Goal: Task Accomplishment & Management: Complete application form

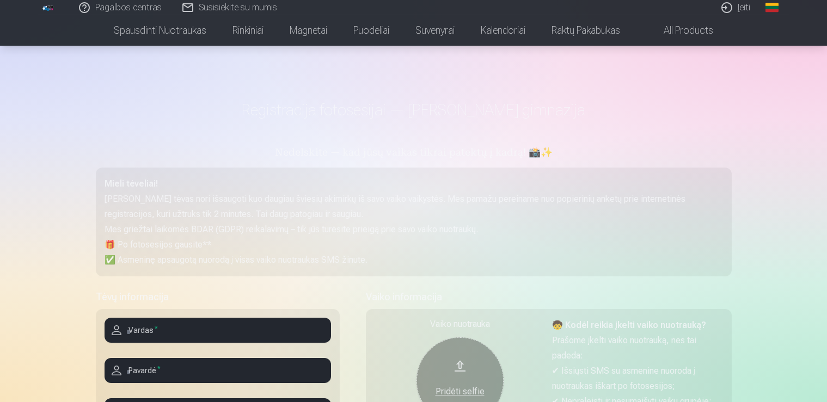
scroll to position [230, 0]
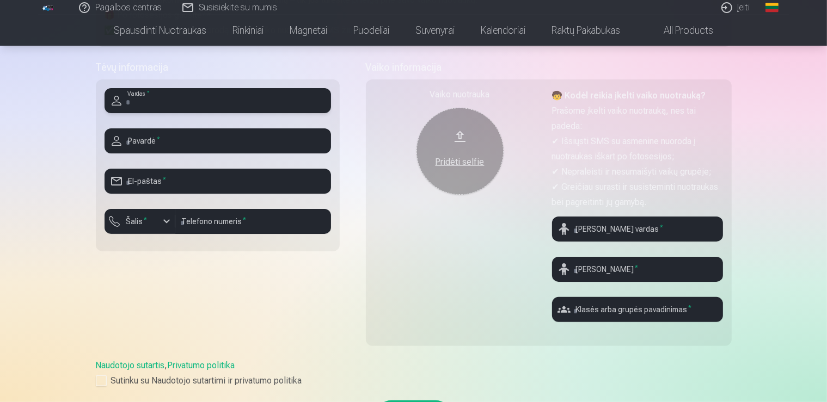
click at [184, 97] on input "text" at bounding box center [217, 100] width 226 height 25
type input "*******"
click at [182, 145] on input "text" at bounding box center [217, 140] width 226 height 25
type input "**********"
click at [175, 180] on input "email" at bounding box center [217, 181] width 226 height 25
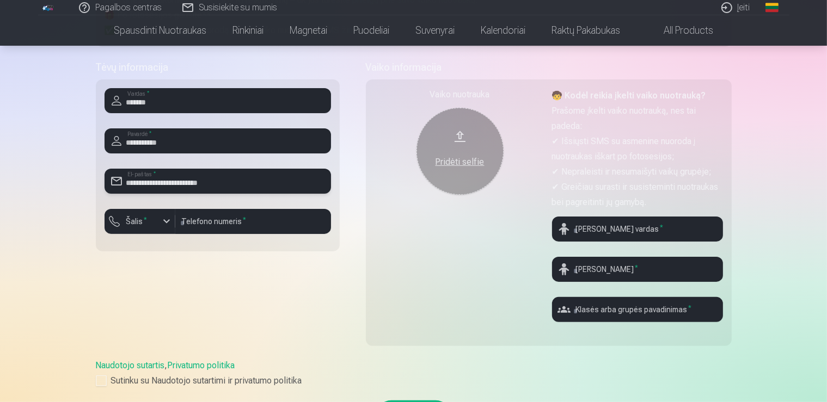
type input "**********"
click at [170, 217] on div "button" at bounding box center [166, 221] width 13 height 13
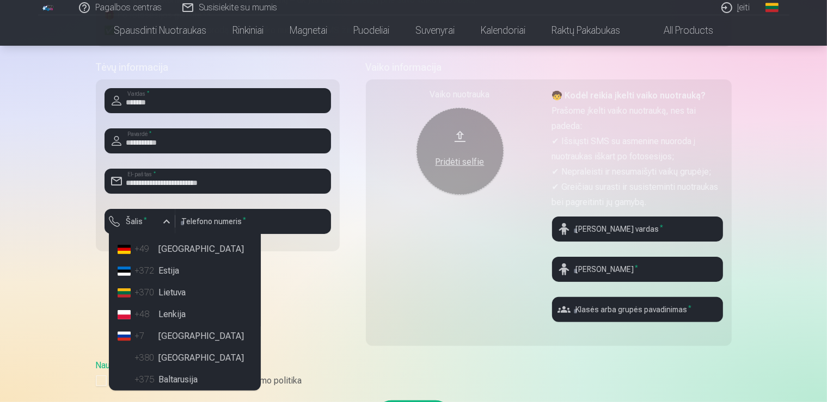
scroll to position [68, 0]
drag, startPoint x: 172, startPoint y: 273, endPoint x: 183, endPoint y: 242, distance: 33.4
click at [172, 273] on li "+370 Lietuva" at bounding box center [184, 271] width 143 height 22
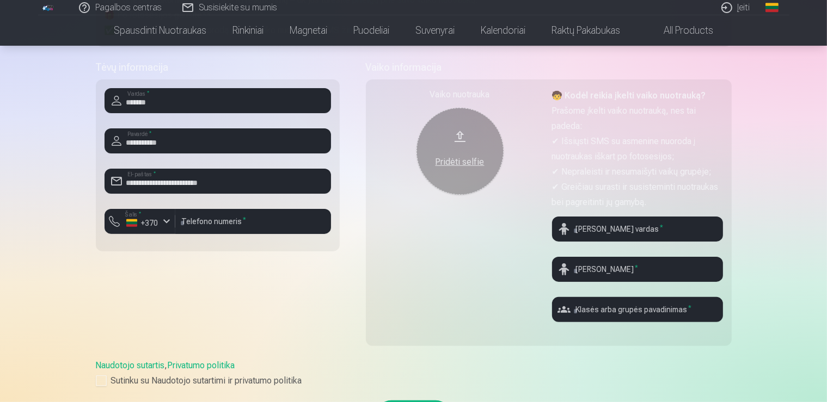
click at [204, 208] on div "**********" at bounding box center [218, 165] width 244 height 172
click at [201, 217] on input "number" at bounding box center [253, 221] width 156 height 25
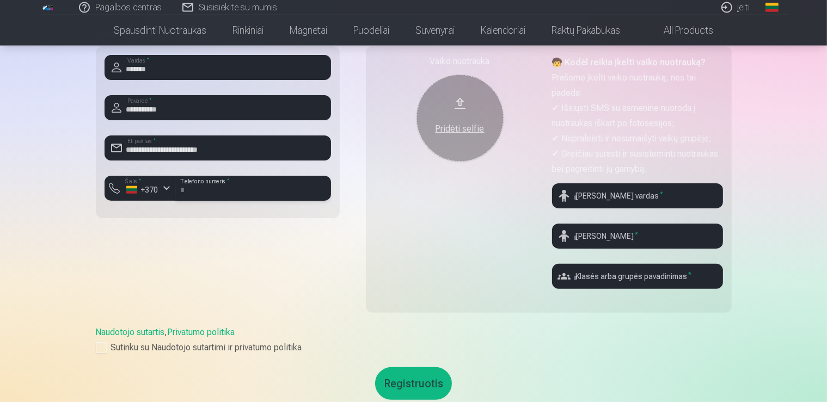
scroll to position [287, 0]
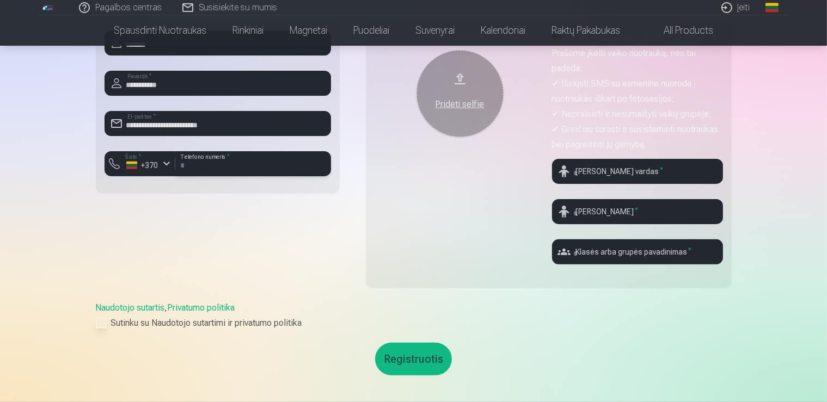
type input "********"
drag, startPoint x: 99, startPoint y: 322, endPoint x: 159, endPoint y: 313, distance: 60.5
click at [99, 323] on div at bounding box center [101, 323] width 11 height 11
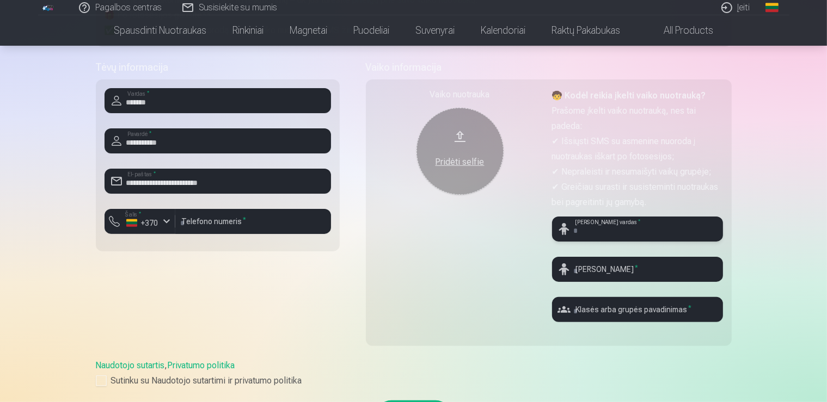
click at [598, 226] on input "text" at bounding box center [637, 229] width 171 height 25
type input "*"
type input "*********"
click at [607, 268] on input "text" at bounding box center [637, 269] width 171 height 25
type input "*"
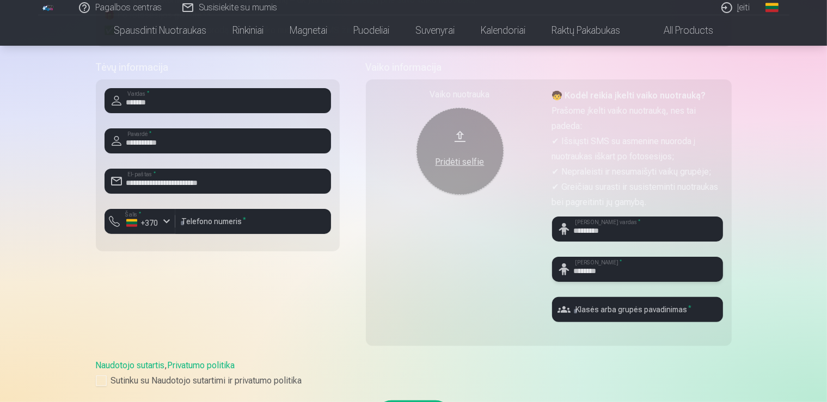
type input "********"
click at [689, 312] on input "text" at bounding box center [637, 309] width 171 height 25
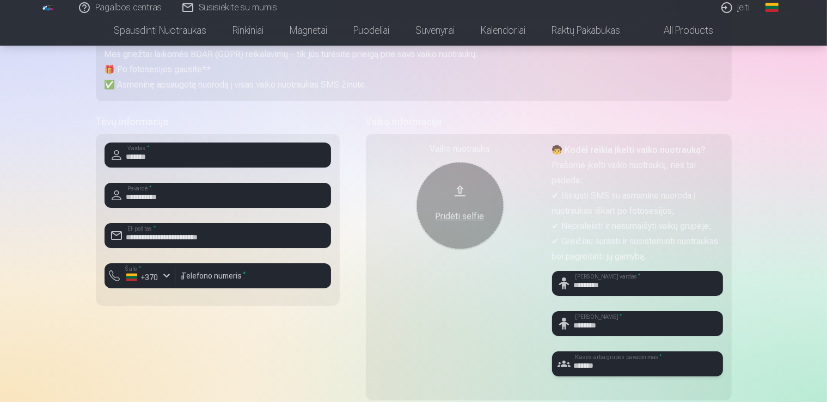
scroll to position [115, 0]
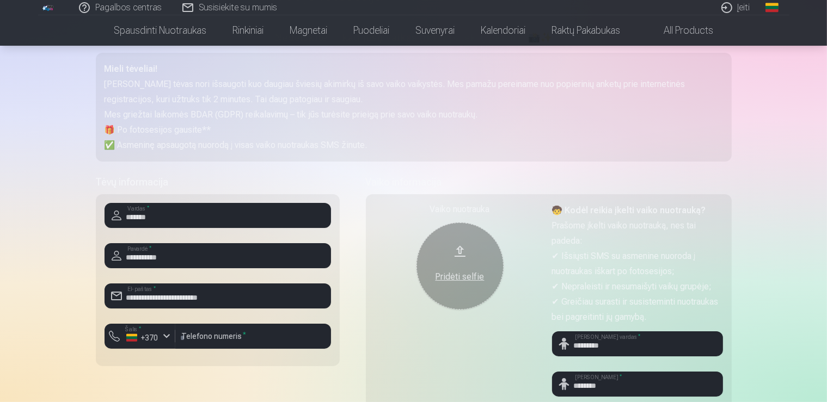
type input "*******"
click at [458, 269] on div "Pridėti selfie" at bounding box center [459, 274] width 65 height 20
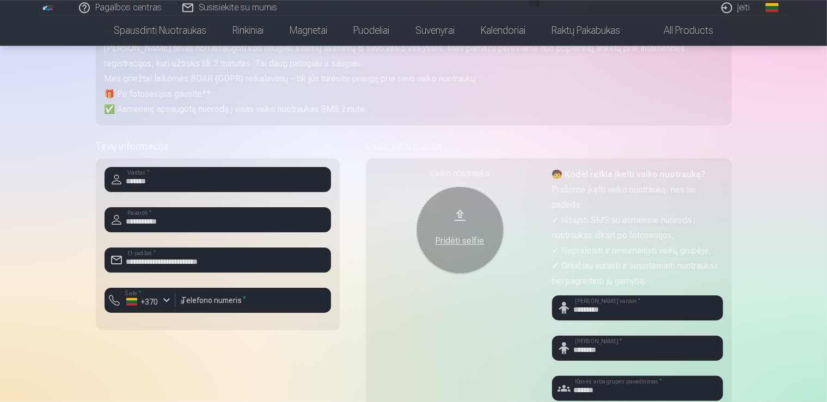
scroll to position [172, 0]
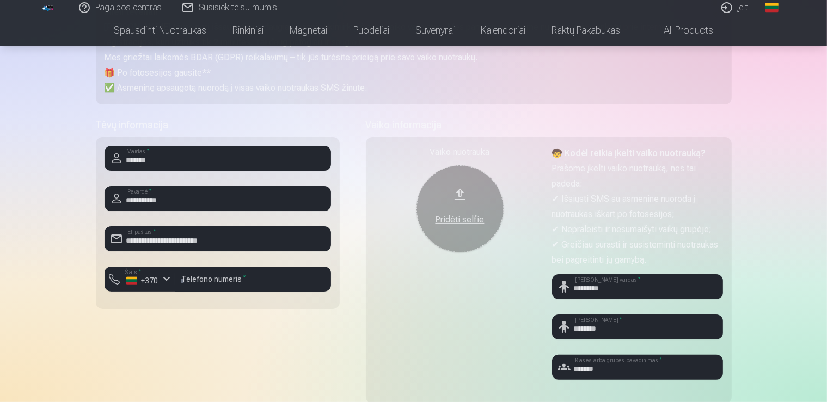
click at [441, 206] on button "Pridėti selfie" at bounding box center [459, 208] width 87 height 87
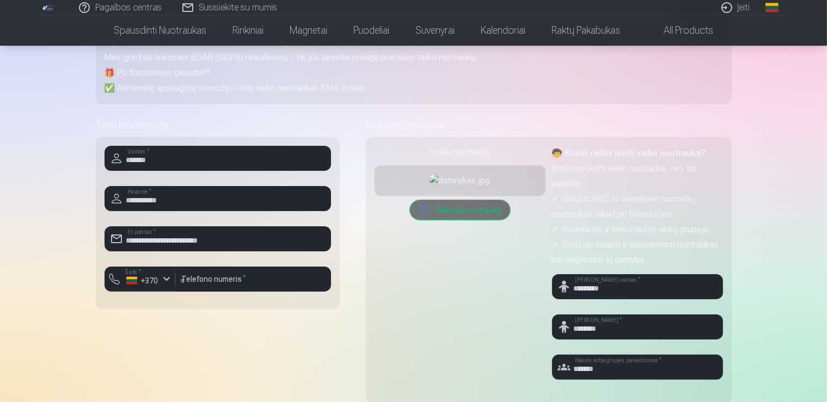
click at [472, 187] on img at bounding box center [459, 180] width 61 height 13
click at [762, 124] on div "Pagalbos centras Susisiekite su mumis Įeiti Global Lithuanian (lt) English (en)…" at bounding box center [413, 322] width 827 height 988
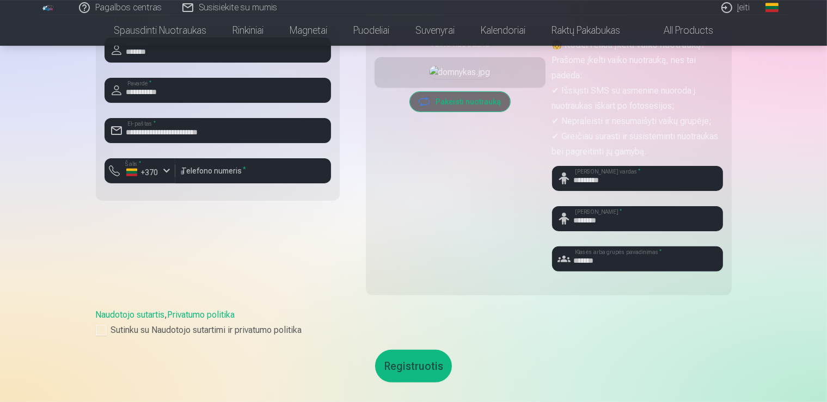
scroll to position [287, 0]
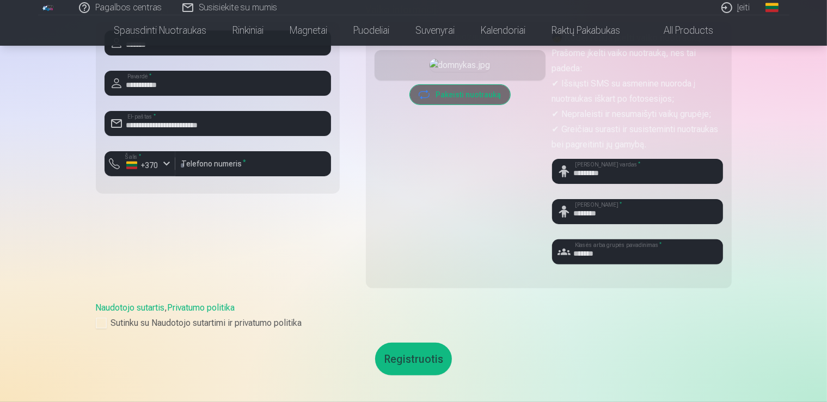
drag, startPoint x: 421, startPoint y: 358, endPoint x: 834, endPoint y: 358, distance: 413.6
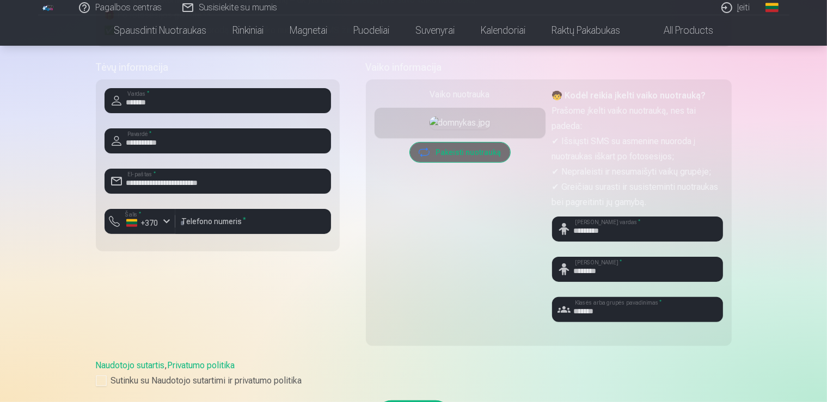
scroll to position [172, 0]
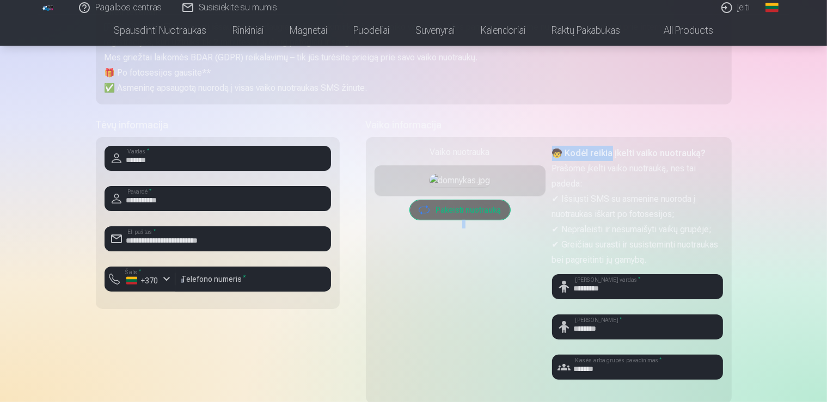
drag, startPoint x: 459, startPoint y: 145, endPoint x: 613, endPoint y: 152, distance: 153.6
click at [613, 152] on div "Vaiko nuotrauka Pridėti selfie Pakeisti nuotrauką 🧒 Kodėl reikia įkelti vaiko n…" at bounding box center [549, 270] width 366 height 267
click at [667, 181] on p "Prašome įkelti vaiko nuotrauką, nes tai padeda:" at bounding box center [637, 176] width 171 height 30
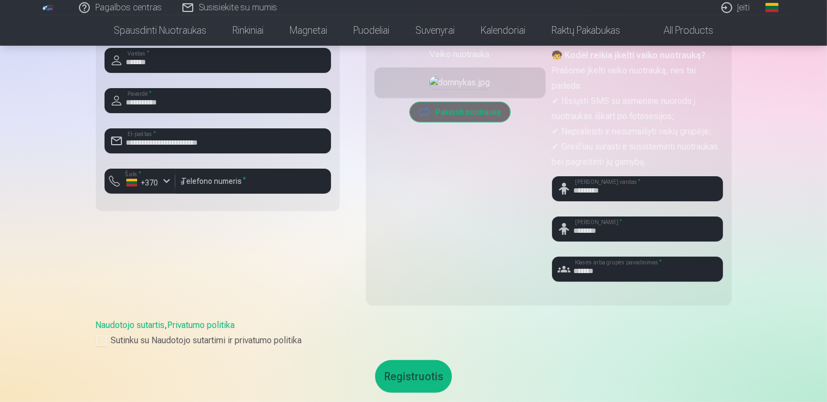
scroll to position [287, 0]
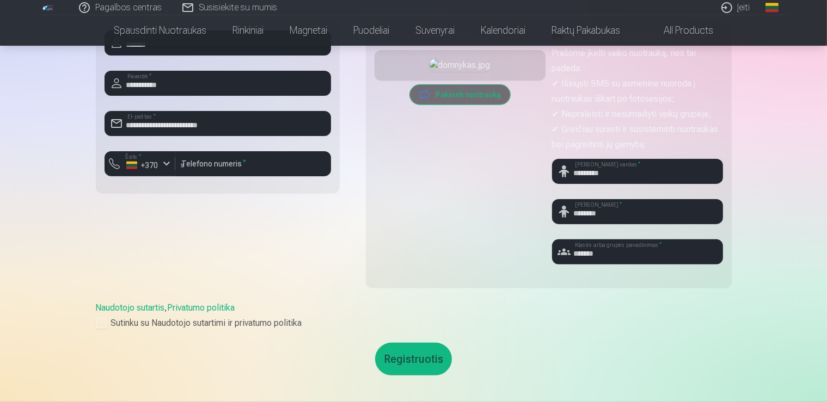
click at [415, 358] on button "Registruotis" at bounding box center [413, 359] width 77 height 33
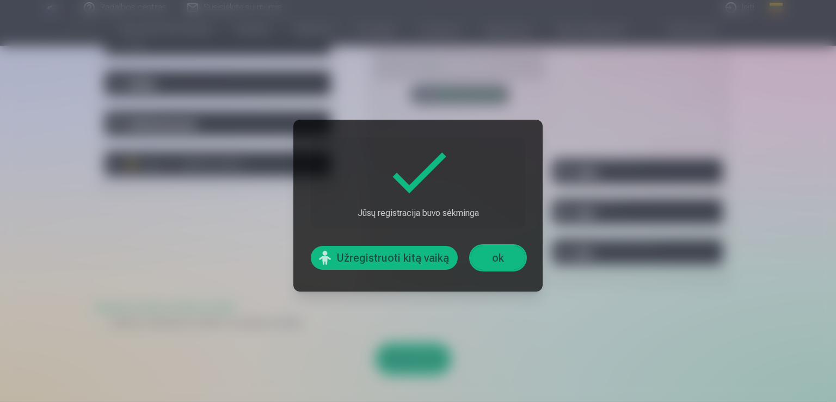
click at [399, 257] on button "Užregistruoti kitą vaiką" at bounding box center [384, 258] width 147 height 24
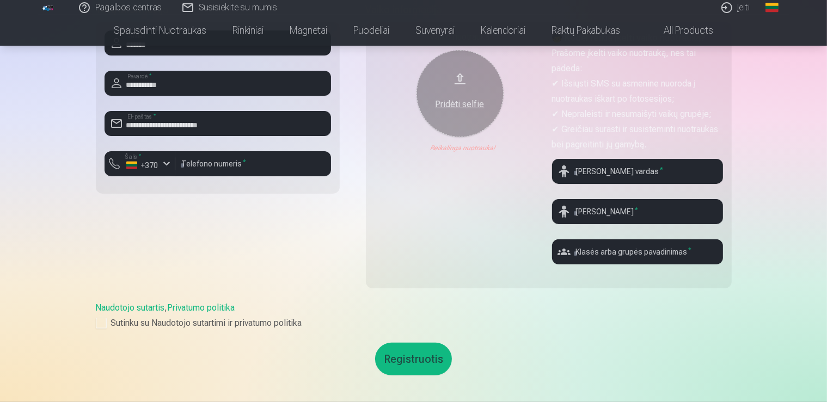
scroll to position [230, 0]
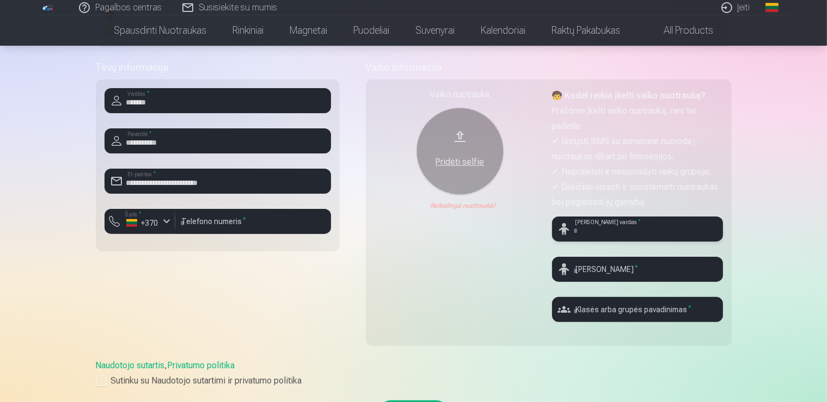
click at [657, 226] on input "text" at bounding box center [637, 229] width 171 height 25
type input "******"
click at [653, 282] on div at bounding box center [637, 286] width 171 height 9
click at [653, 275] on input "text" at bounding box center [637, 269] width 171 height 25
type input "*******"
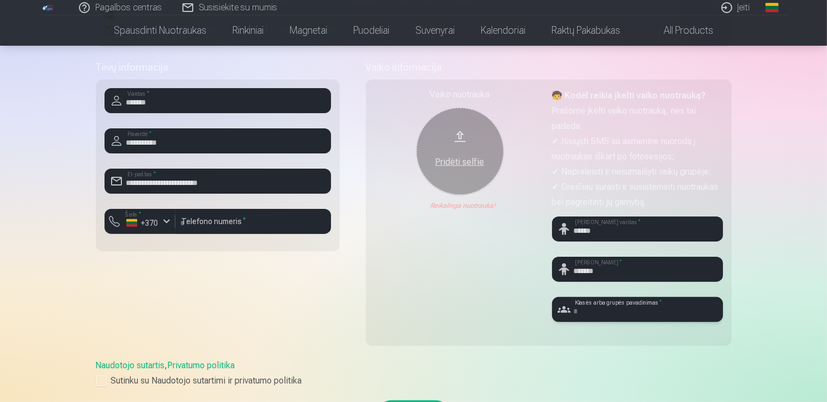
click at [652, 319] on input "text" at bounding box center [637, 309] width 171 height 25
type input "********"
click at [99, 376] on div at bounding box center [101, 380] width 11 height 11
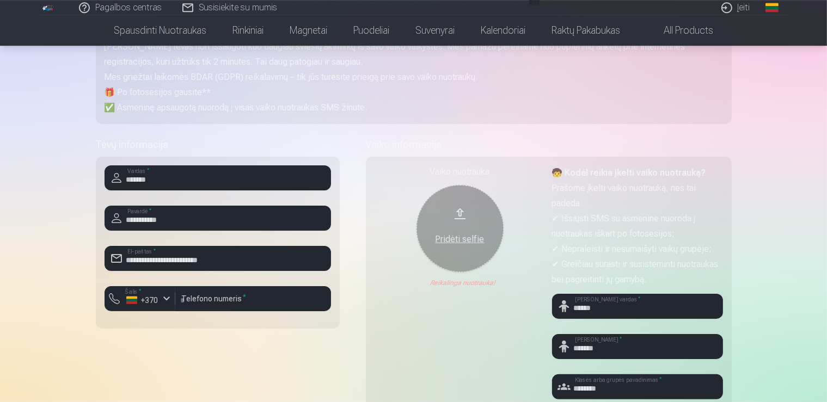
scroll to position [172, 0]
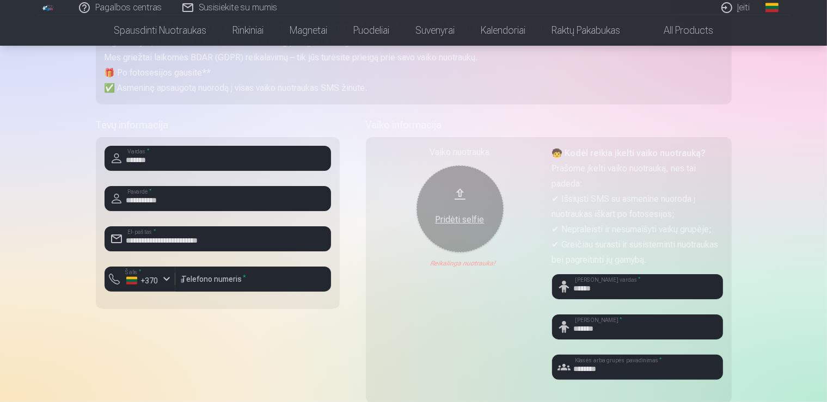
click at [445, 207] on div "Pridėti selfie" at bounding box center [459, 217] width 65 height 20
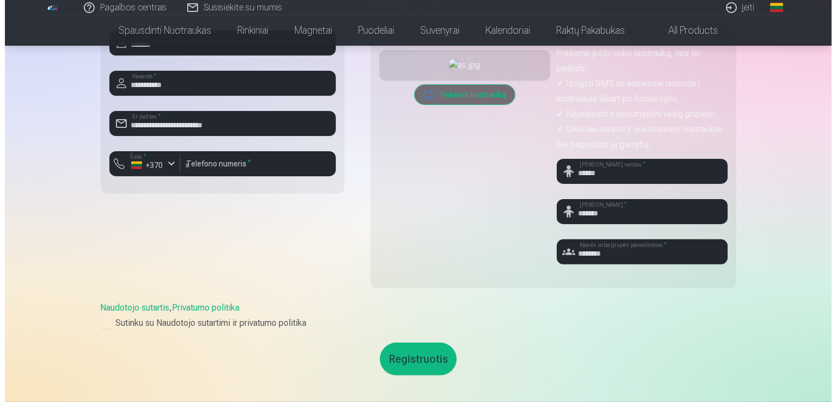
scroll to position [344, 0]
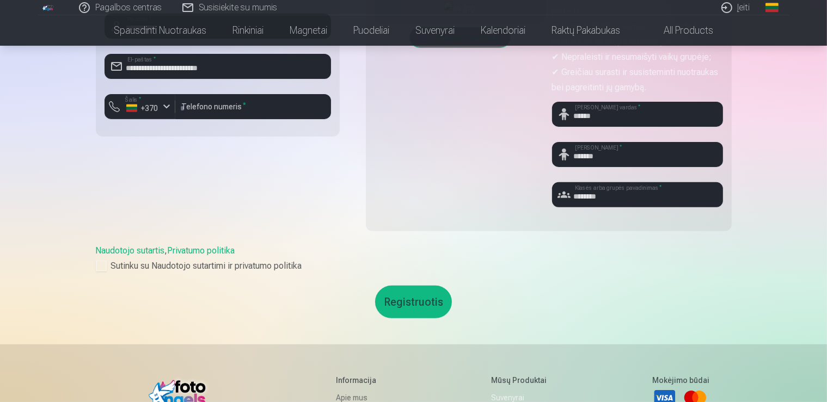
click at [417, 293] on button "Registruotis" at bounding box center [413, 302] width 77 height 33
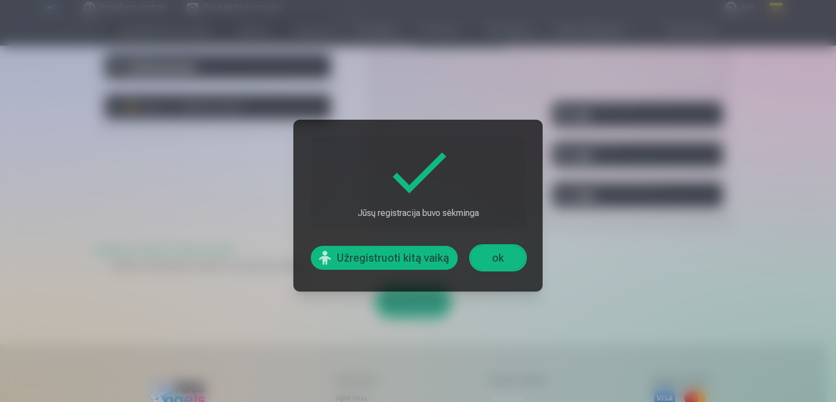
click at [489, 254] on link "ok" at bounding box center [498, 258] width 54 height 24
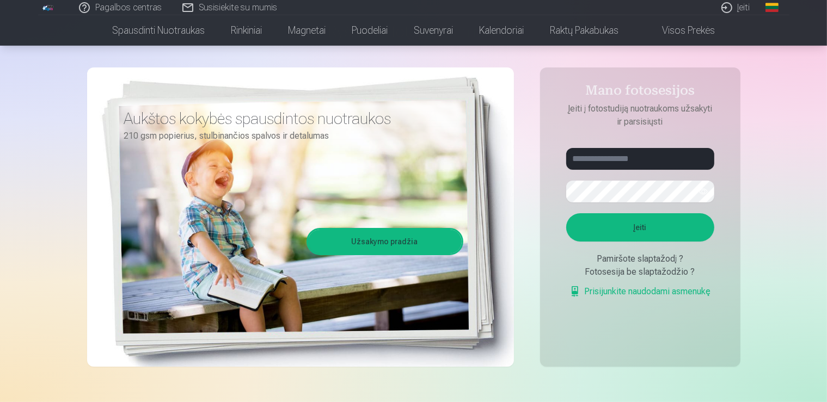
scroll to position [57, 0]
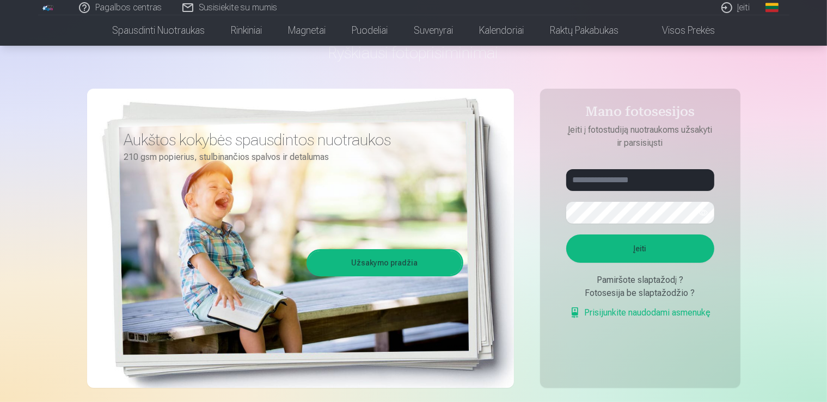
click at [657, 28] on span at bounding box center [650, 30] width 13 height 13
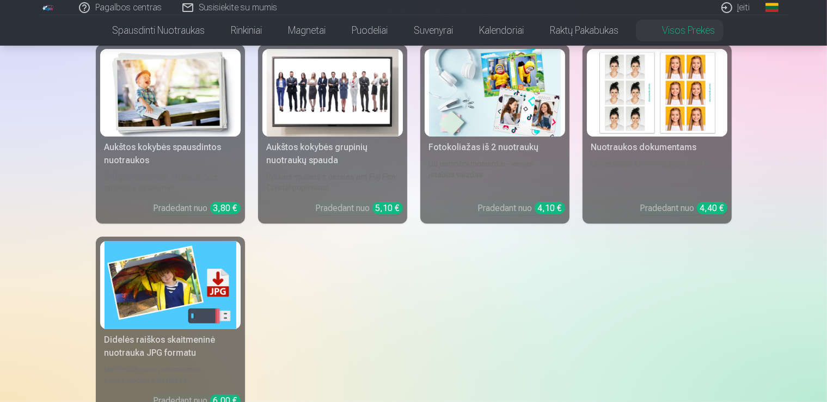
scroll to position [115, 0]
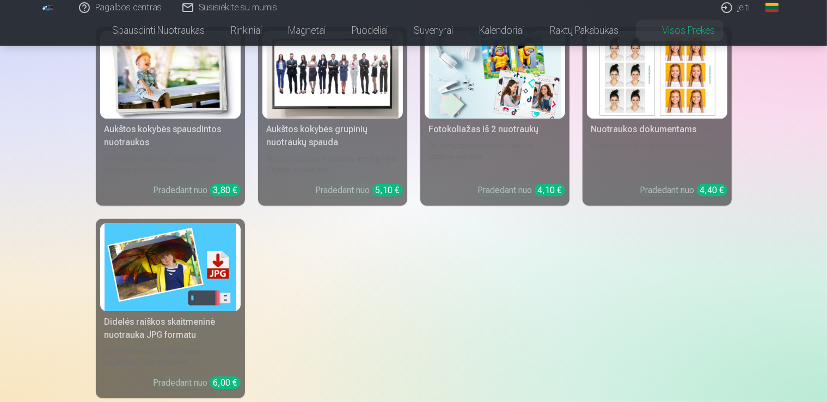
click at [182, 106] on img at bounding box center [170, 75] width 132 height 88
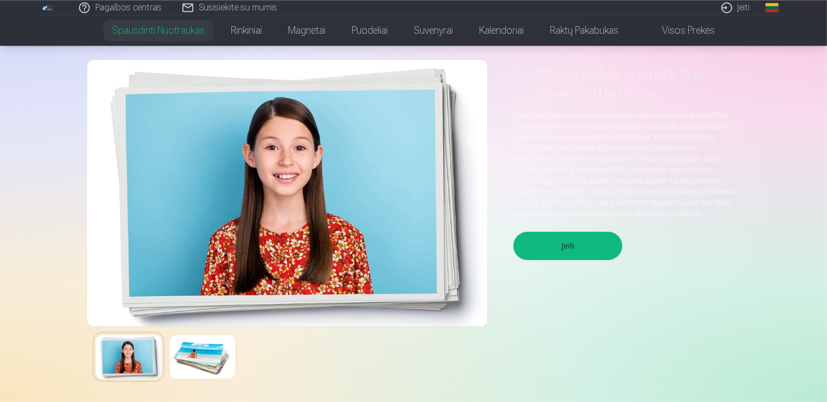
scroll to position [57, 0]
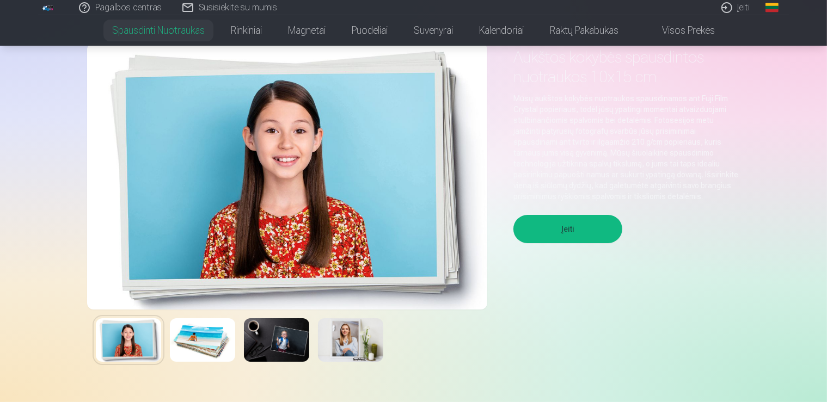
click at [139, 342] on img at bounding box center [128, 340] width 65 height 44
click at [189, 338] on img at bounding box center [202, 340] width 65 height 44
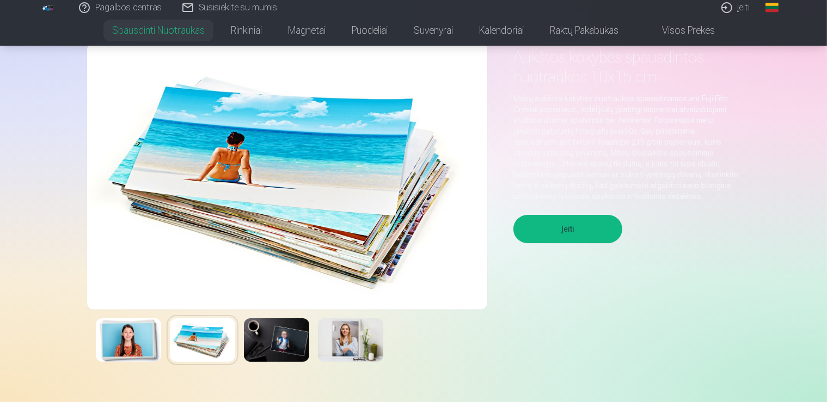
click at [269, 335] on img at bounding box center [276, 340] width 65 height 44
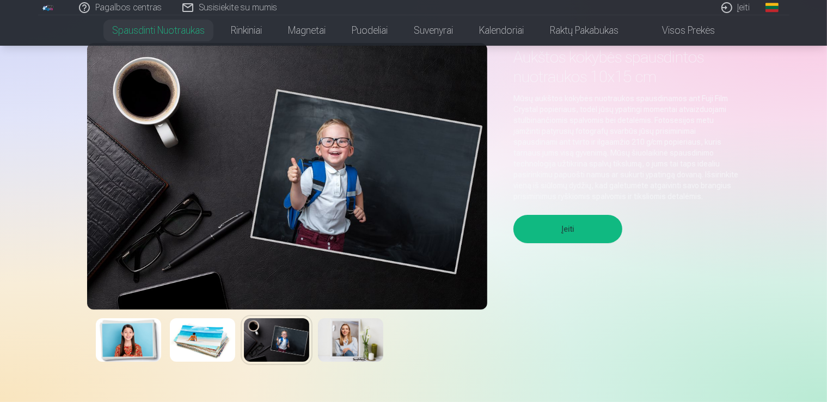
click at [344, 338] on img at bounding box center [350, 340] width 65 height 44
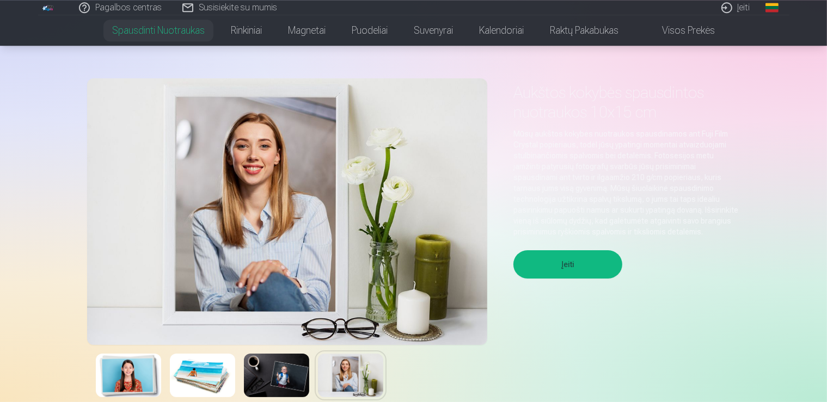
scroll to position [0, 0]
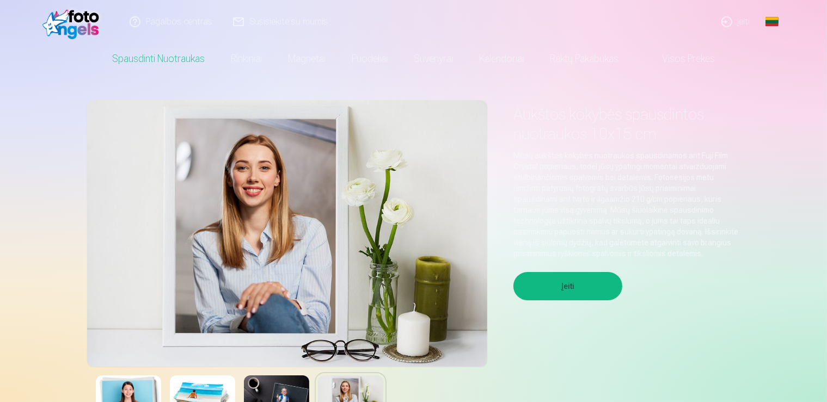
click at [556, 293] on button "Įeiti" at bounding box center [567, 286] width 109 height 28
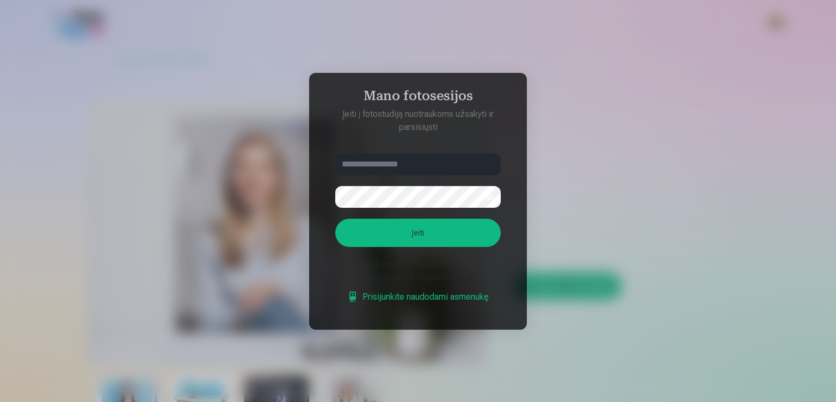
click at [429, 278] on div "Fotosesija be slaptažodžio ?" at bounding box center [417, 277] width 165 height 13
click at [431, 282] on div "Fotosesija be slaptažodžio ?" at bounding box center [417, 277] width 165 height 13
drag, startPoint x: 565, startPoint y: 284, endPoint x: 543, endPoint y: 254, distance: 37.0
click at [564, 284] on div at bounding box center [418, 201] width 836 height 402
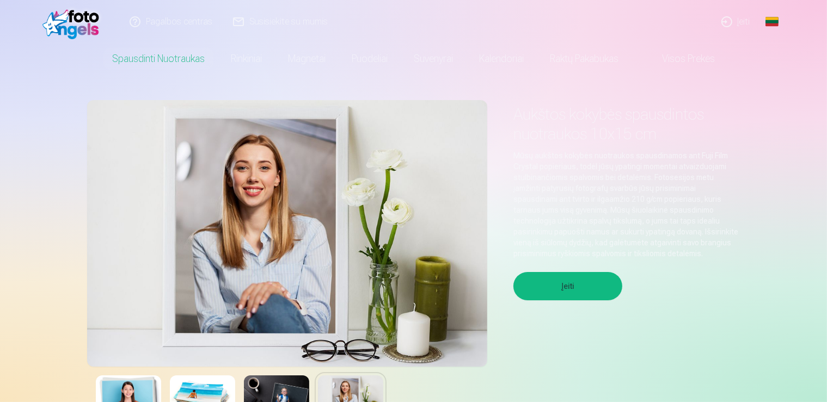
click at [679, 57] on link "Visos prekės" at bounding box center [679, 59] width 96 height 30
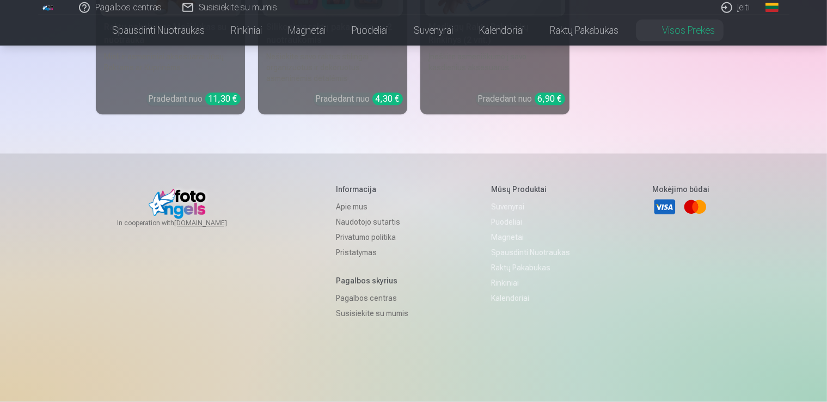
scroll to position [2923, 0]
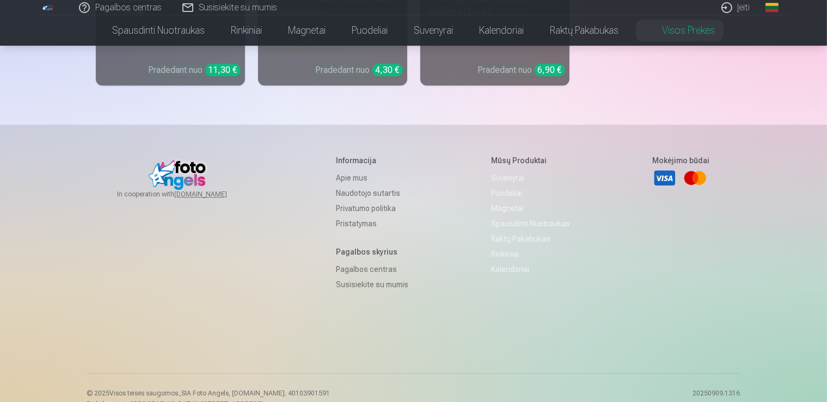
click at [504, 216] on link "Spausdinti nuotraukas" at bounding box center [530, 223] width 79 height 15
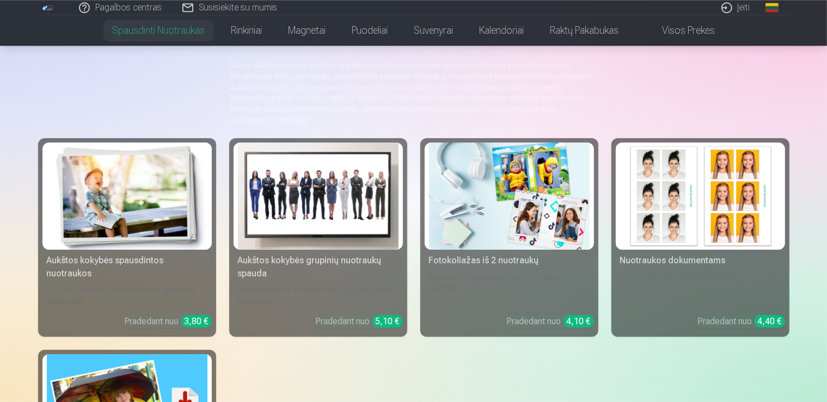
scroll to position [57, 0]
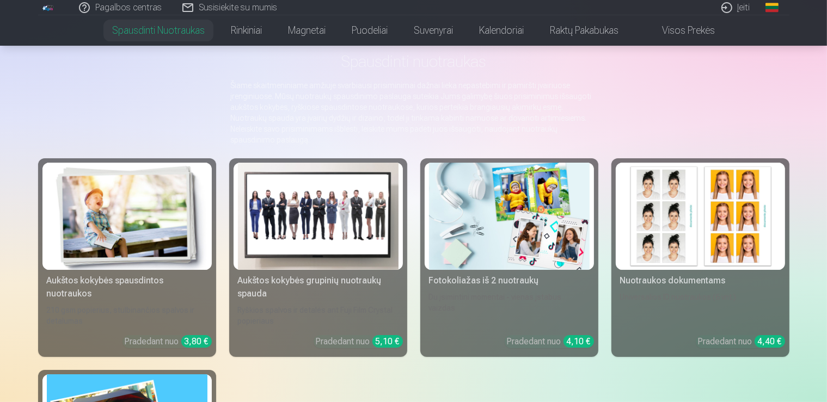
click at [97, 281] on div "Aukštos kokybės spausdintos nuotraukos" at bounding box center [126, 287] width 169 height 26
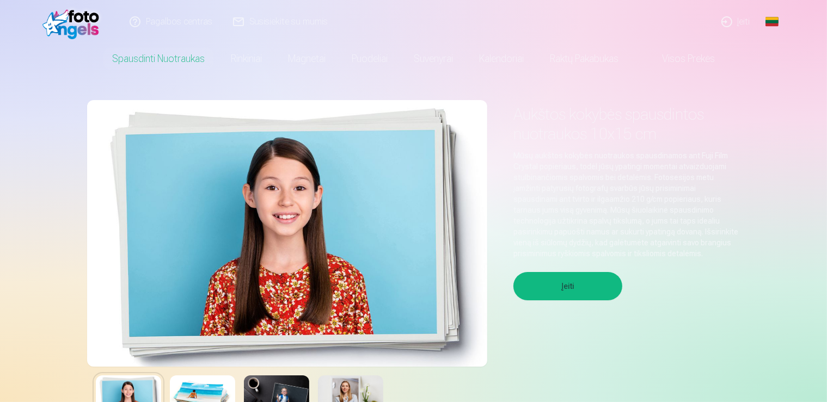
click at [282, 263] on img at bounding box center [287, 233] width 400 height 267
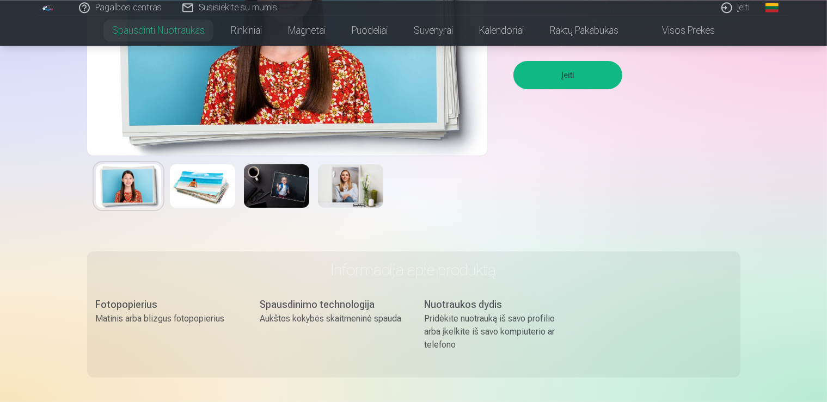
scroll to position [115, 0]
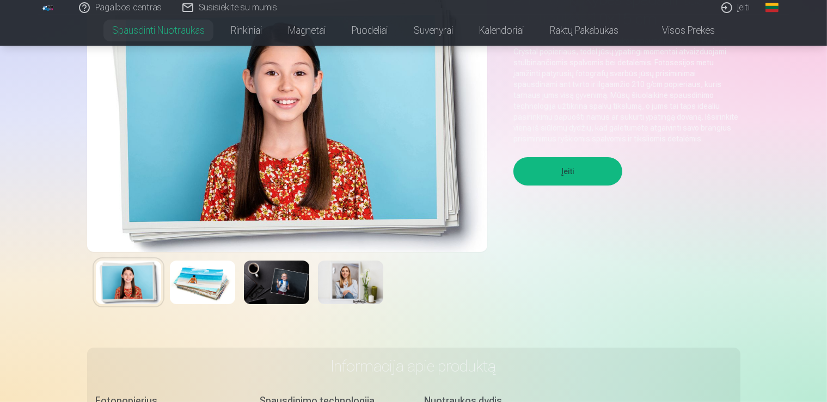
click at [373, 169] on img at bounding box center [287, 118] width 400 height 267
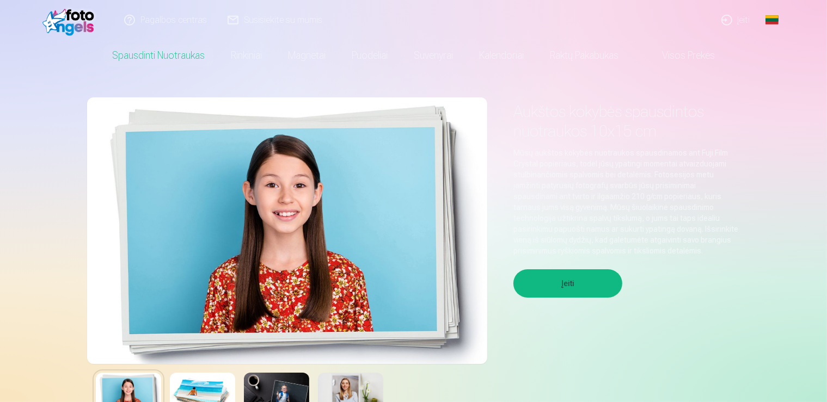
scroll to position [0, 0]
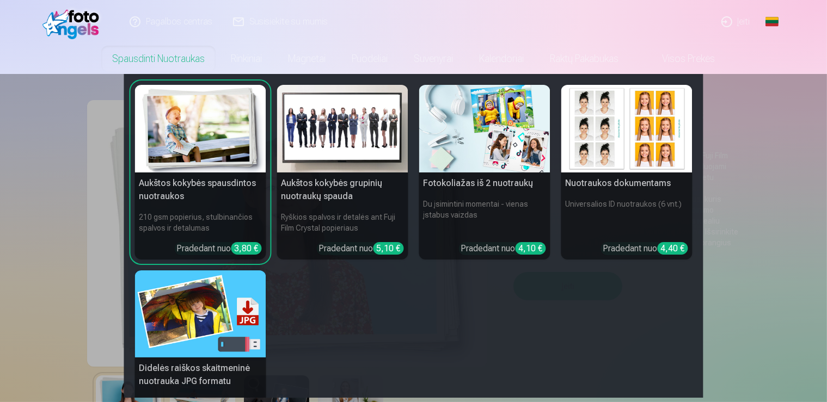
click at [200, 177] on h5 "Aukštos kokybės spausdintos nuotraukos" at bounding box center [200, 190] width 131 height 35
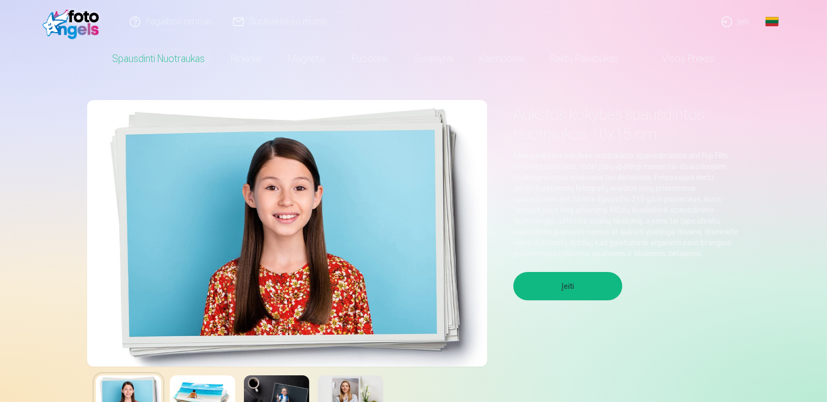
click at [561, 288] on button "Įeiti" at bounding box center [567, 286] width 109 height 28
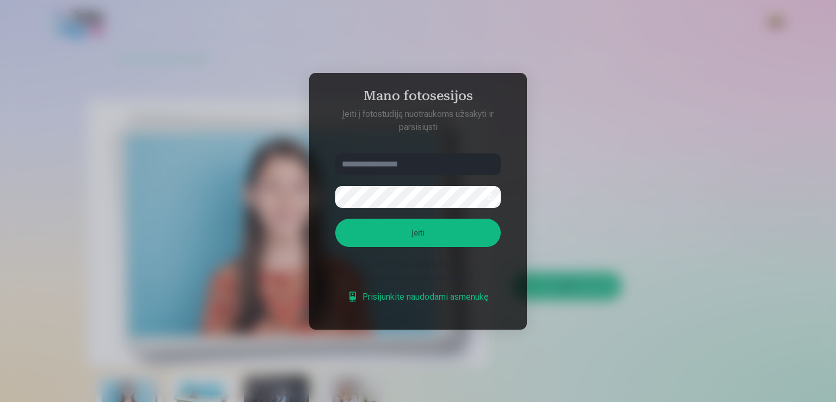
click at [637, 188] on div at bounding box center [418, 201] width 836 height 402
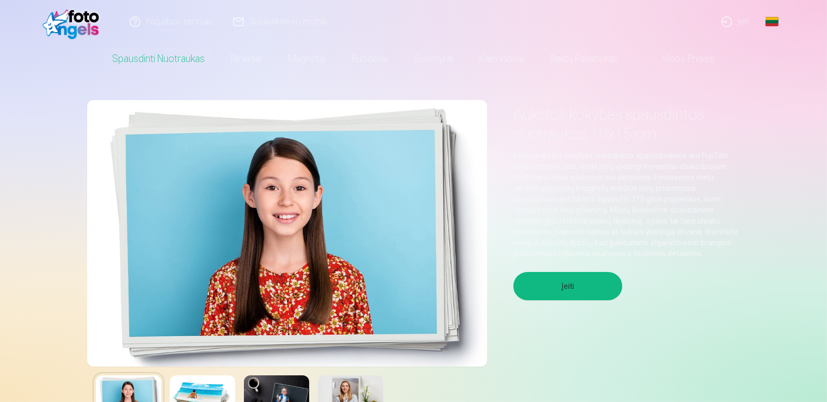
click at [563, 284] on button "Įeiti" at bounding box center [567, 286] width 109 height 28
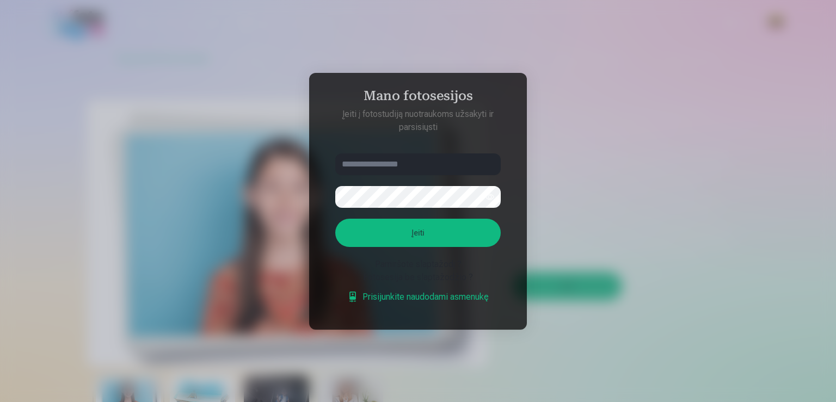
click at [444, 278] on div "Fotosesija be slaptažodžio ?" at bounding box center [417, 277] width 165 height 13
click at [423, 264] on div "Pamiršote slaptažodį ?" at bounding box center [417, 264] width 165 height 13
click at [388, 267] on div "Pamiršote slaptažodį ?" at bounding box center [417, 264] width 165 height 13
click at [389, 273] on div "Fotosesija be slaptažodžio ?" at bounding box center [417, 277] width 165 height 13
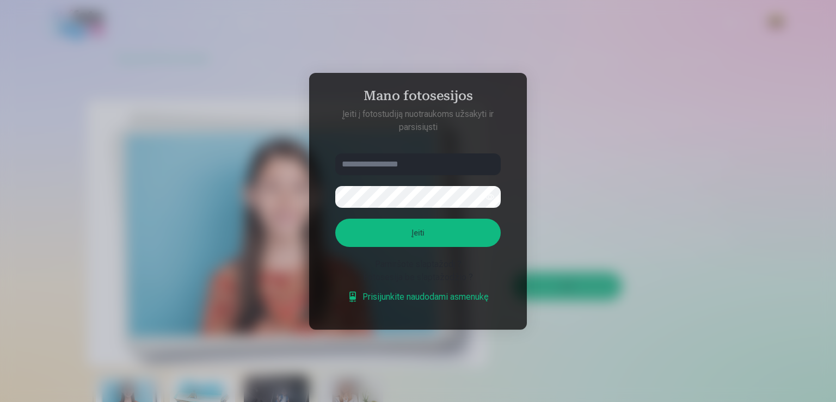
click at [401, 297] on link "Prisijunkite naudodami asmenukę" at bounding box center [417, 297] width 141 height 13
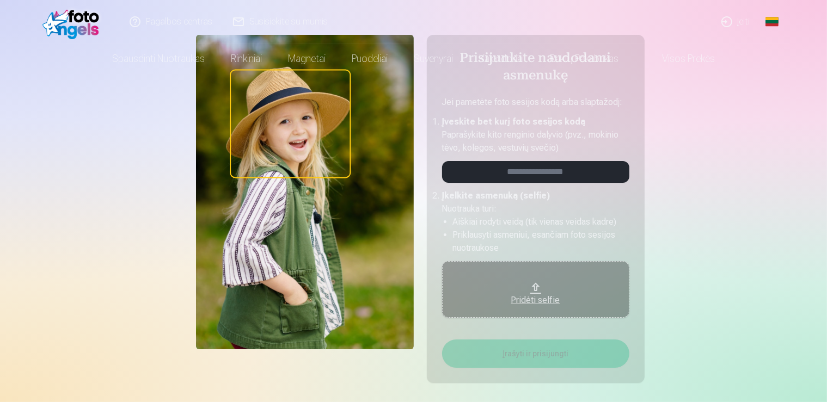
scroll to position [115, 0]
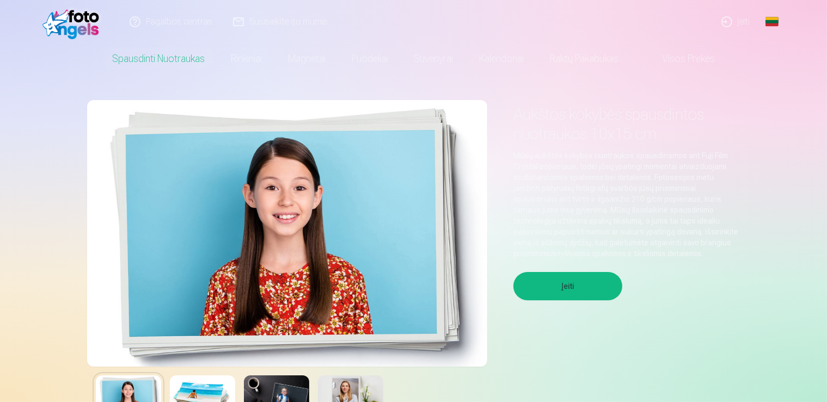
click at [772, 20] on link "Global" at bounding box center [772, 22] width 22 height 44
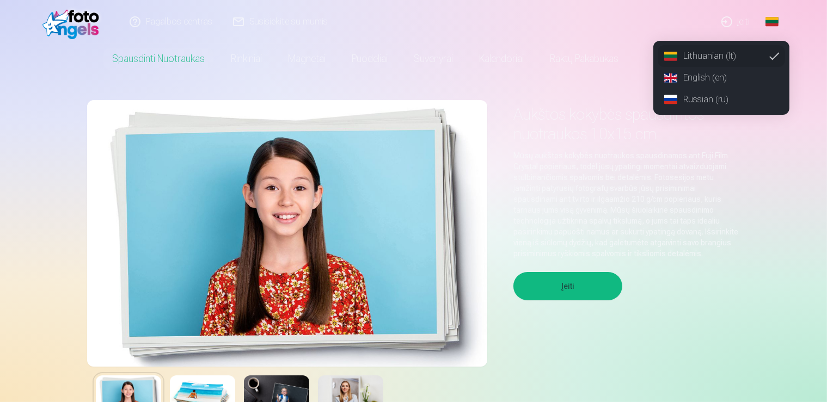
click at [772, 108] on link "Russian (ru)" at bounding box center [720, 100] width 127 height 22
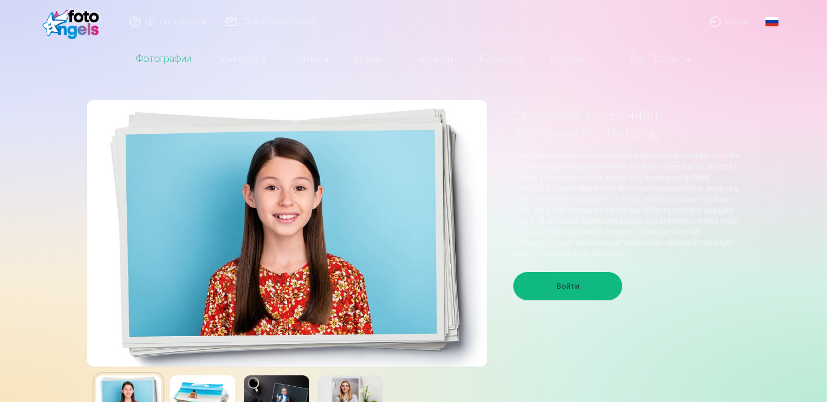
click at [771, 15] on link "Global" at bounding box center [772, 22] width 22 height 44
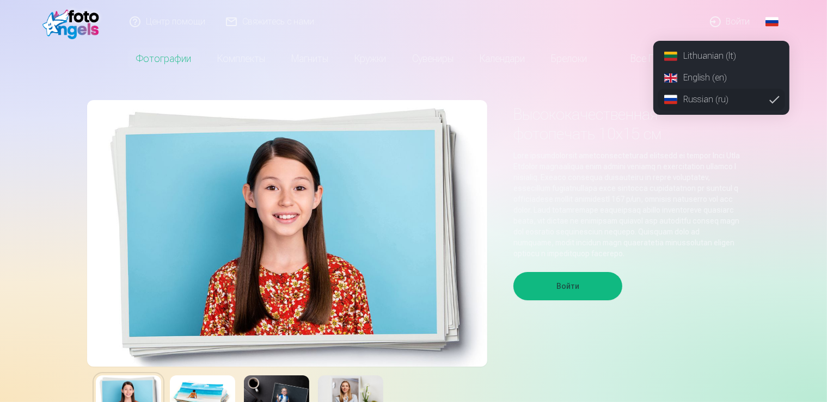
click at [727, 58] on link "Lithuanian (lt)" at bounding box center [720, 56] width 127 height 22
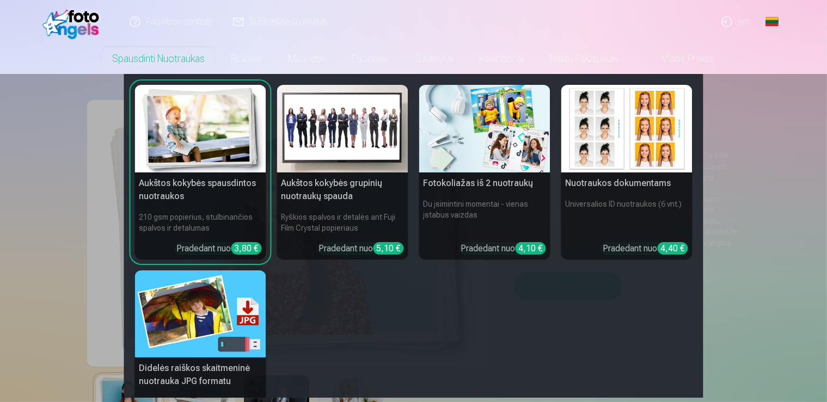
click at [157, 62] on link "Spausdinti nuotraukas" at bounding box center [158, 59] width 119 height 30
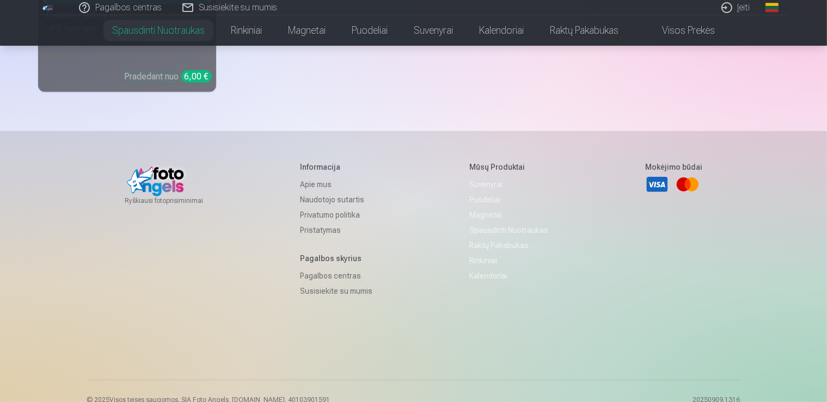
scroll to position [552, 0]
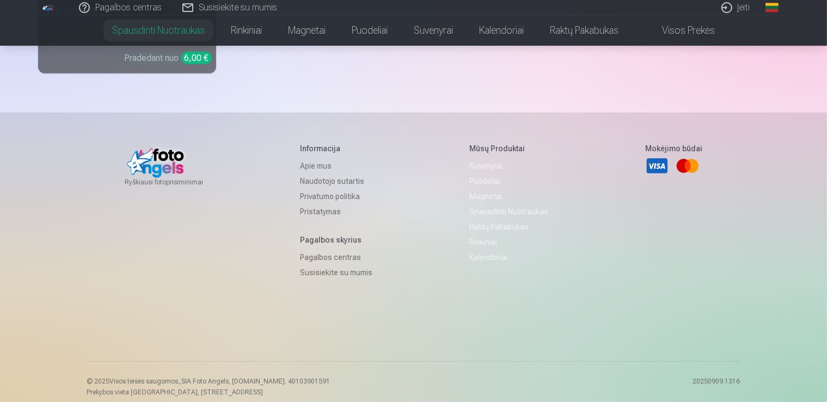
click at [332, 174] on link "Naudotojo sutartis" at bounding box center [336, 181] width 72 height 15
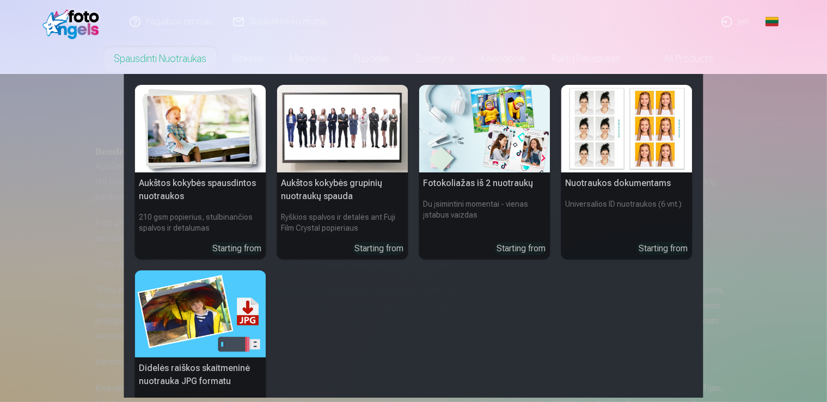
click at [156, 60] on link "Spausdinti nuotraukas" at bounding box center [160, 59] width 119 height 30
